Goal: Entertainment & Leisure: Consume media (video, audio)

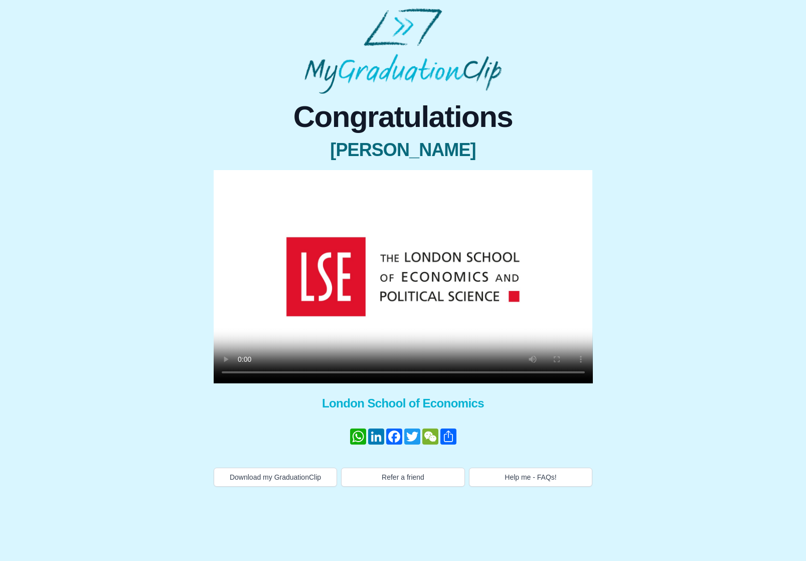
scroll to position [106, 340]
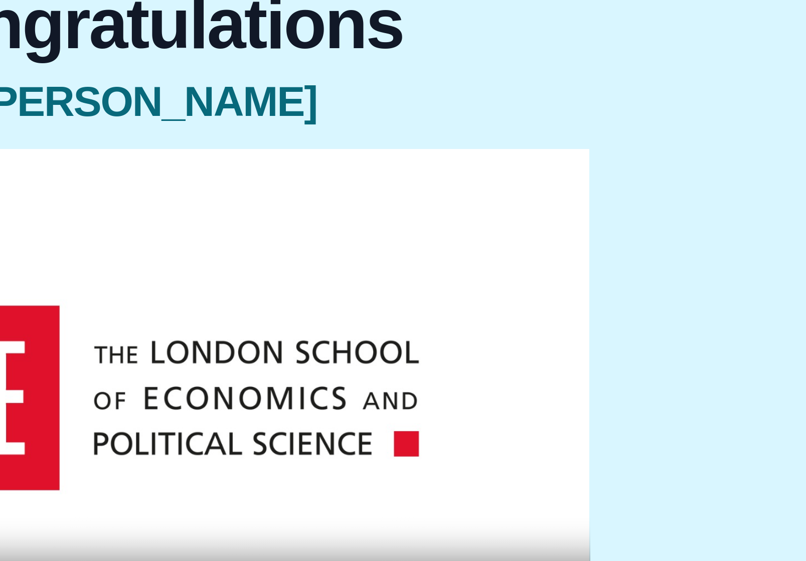
click at [214, 234] on video at bounding box center [403, 276] width 379 height 213
click at [214, 233] on video at bounding box center [403, 276] width 379 height 213
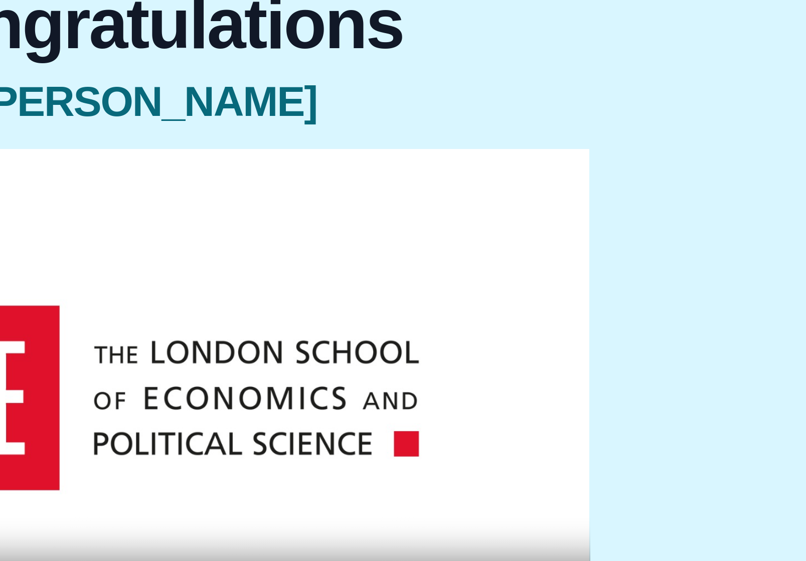
click at [214, 232] on video at bounding box center [403, 276] width 379 height 213
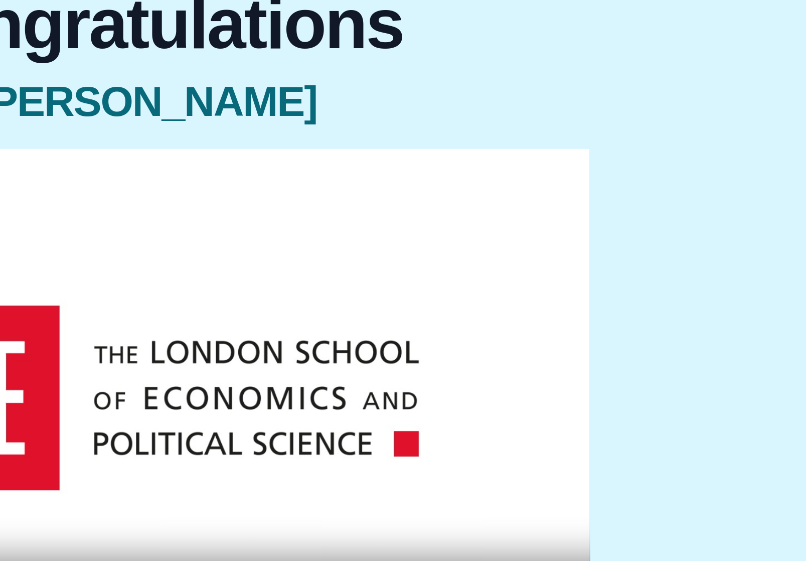
click at [214, 232] on video at bounding box center [403, 276] width 379 height 213
click at [214, 233] on video at bounding box center [403, 276] width 379 height 213
click at [214, 237] on video at bounding box center [403, 276] width 379 height 213
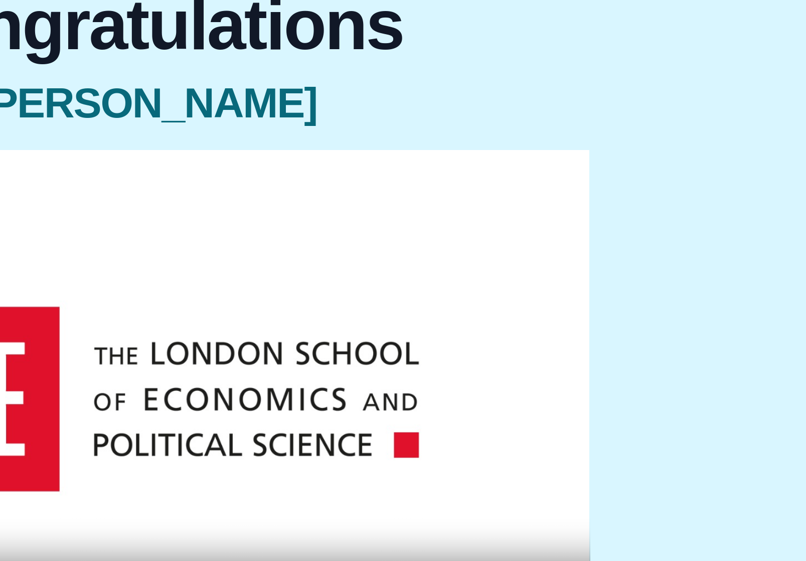
click at [214, 234] on video at bounding box center [403, 276] width 379 height 213
